Goal: Task Accomplishment & Management: Use online tool/utility

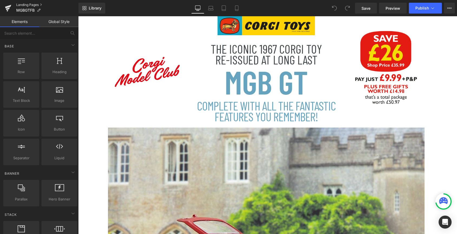
click at [29, 5] on link "Landing Pages" at bounding box center [47, 5] width 62 height 4
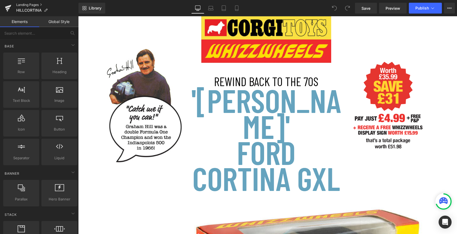
click at [26, 5] on link "Landing Pages" at bounding box center [47, 5] width 62 height 4
click at [29, 5] on link "Landing Pages" at bounding box center [47, 5] width 62 height 4
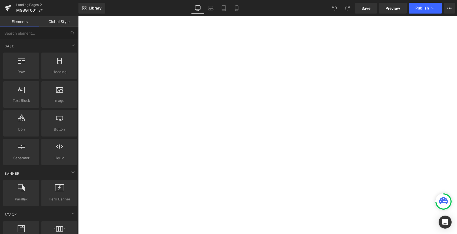
scroll to position [224, 0]
